Goal: Task Accomplishment & Management: Manage account settings

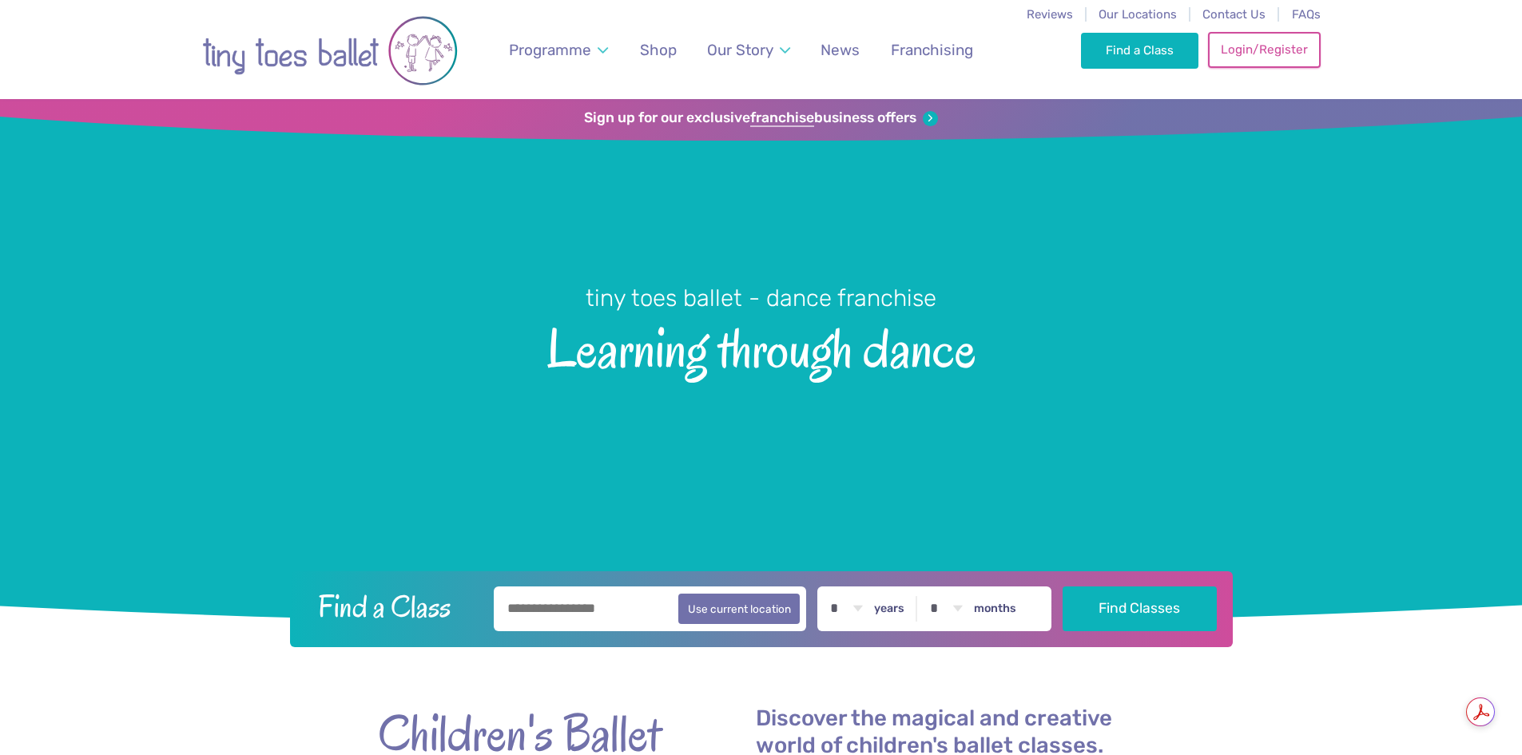
click at [1243, 59] on link "Login/Register" at bounding box center [1264, 49] width 112 height 35
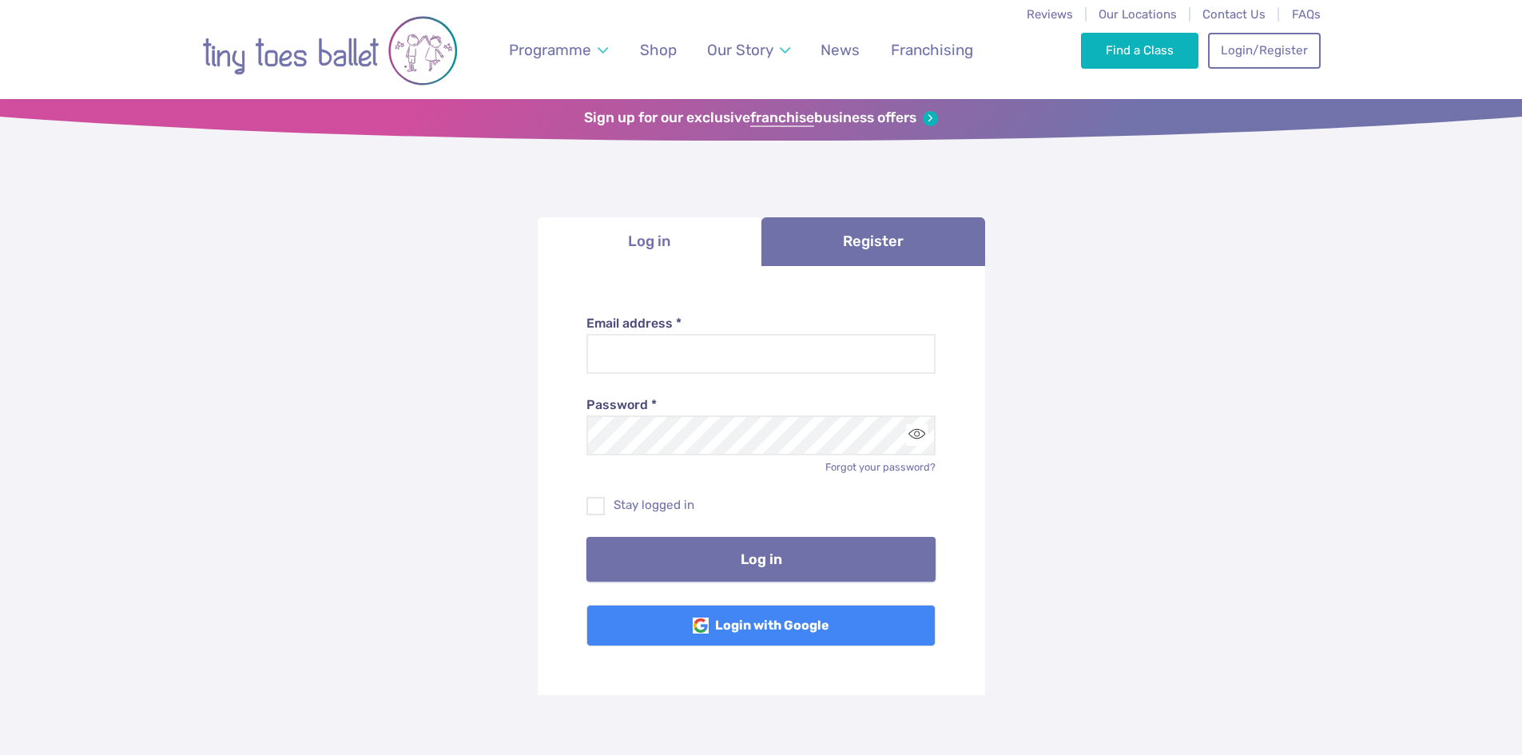
type input "**********"
click at [750, 555] on button "Log in" at bounding box center [761, 559] width 349 height 45
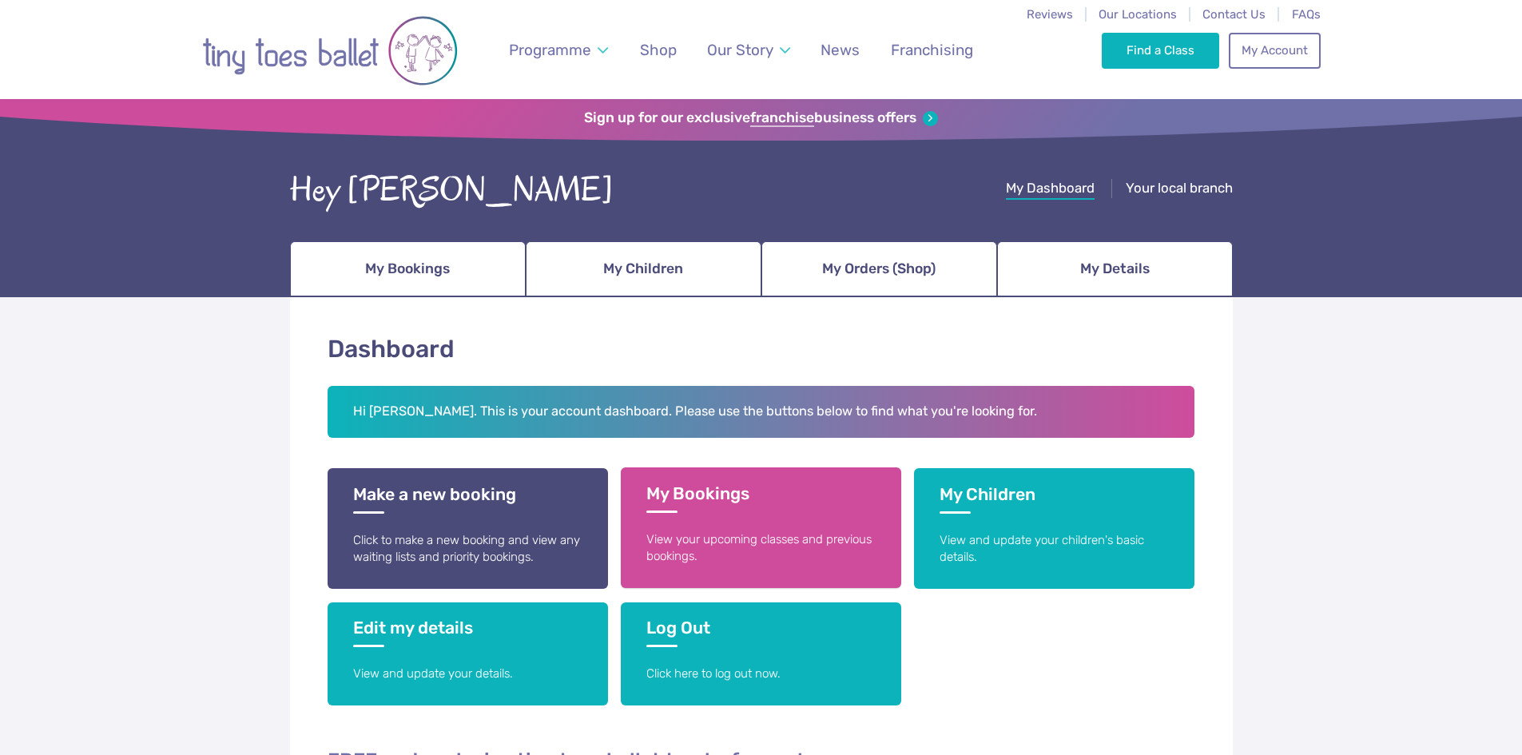
click at [803, 486] on h3 "My Bookings" at bounding box center [760, 498] width 229 height 30
